Goal: Information Seeking & Learning: Find specific fact

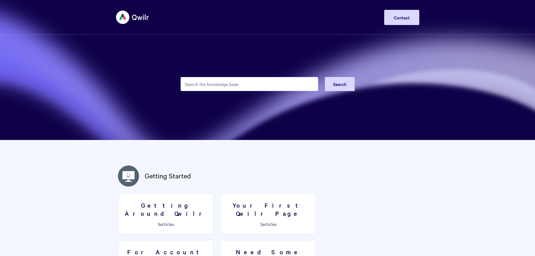
click at [224, 80] on input "Search the knowledge base" at bounding box center [250, 84] width 138 height 14
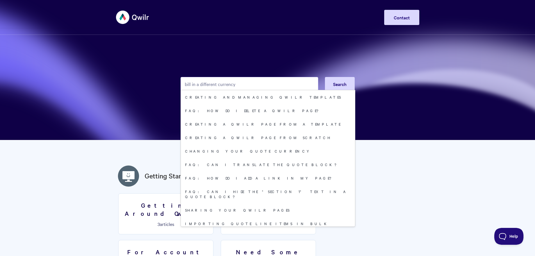
type input "bill in a different currency"
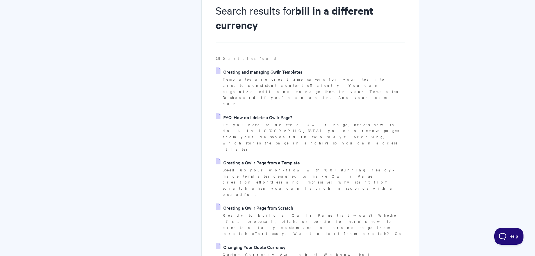
scroll to position [84, 0]
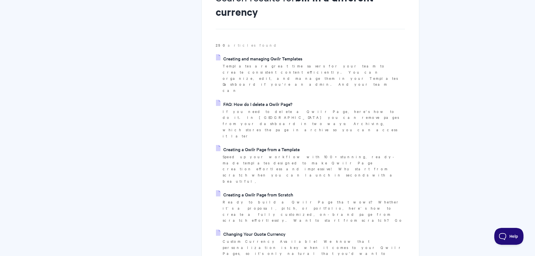
click at [256, 229] on link "Changing Your Quote Currency" at bounding box center [251, 233] width 70 height 8
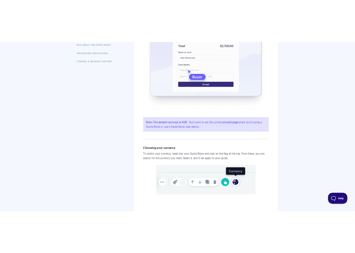
scroll to position [197, 0]
